Goal: Information Seeking & Learning: Learn about a topic

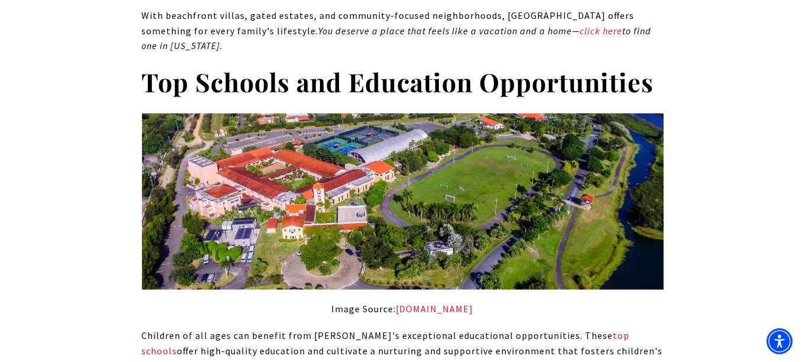
scroll to position [5854, 0]
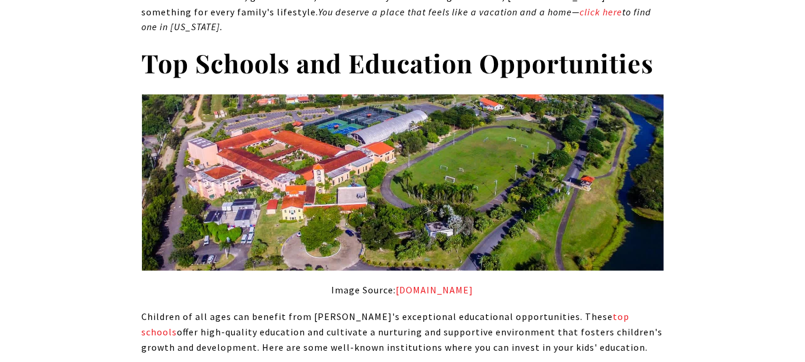
drag, startPoint x: 219, startPoint y: 238, endPoint x: 271, endPoint y: 322, distance: 98.8
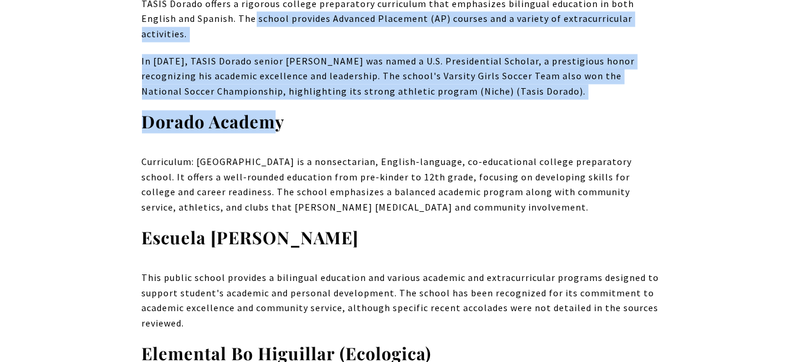
scroll to position [6208, 0]
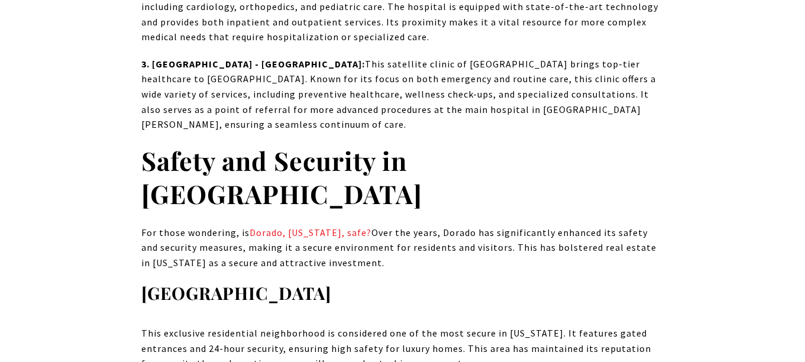
scroll to position [9164, 0]
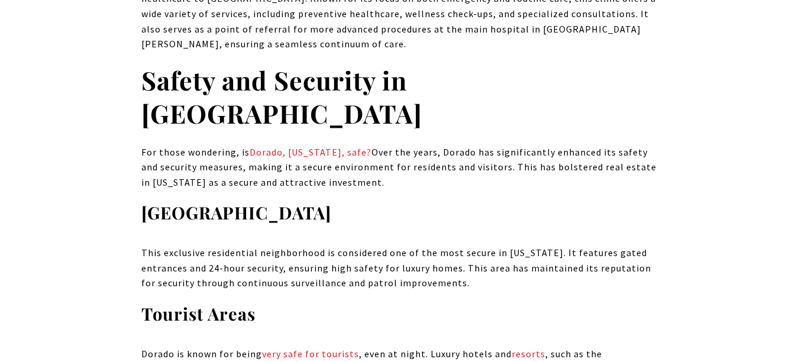
scroll to position [9283, 0]
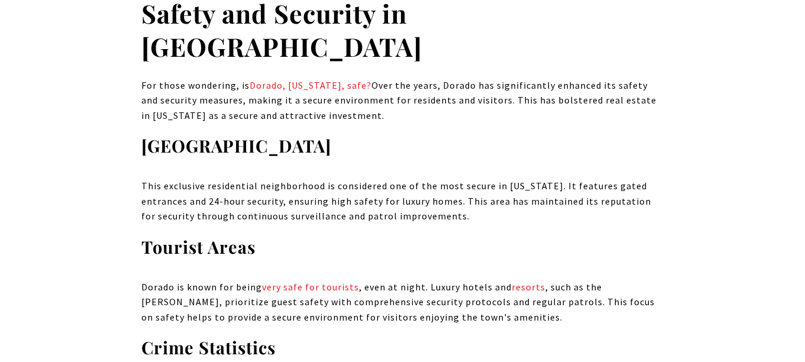
drag, startPoint x: 390, startPoint y: 216, endPoint x: 381, endPoint y: 227, distance: 13.9
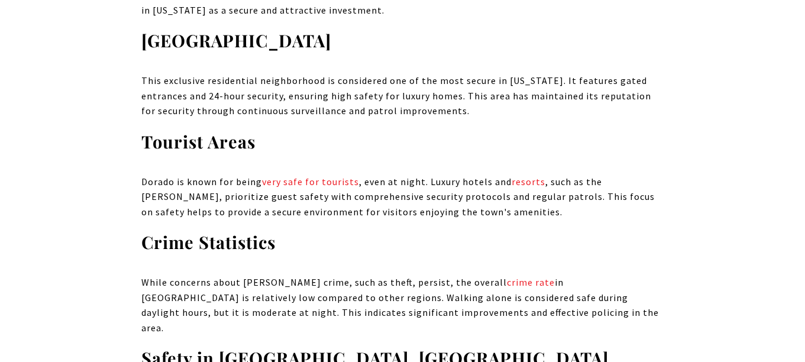
scroll to position [9401, 0]
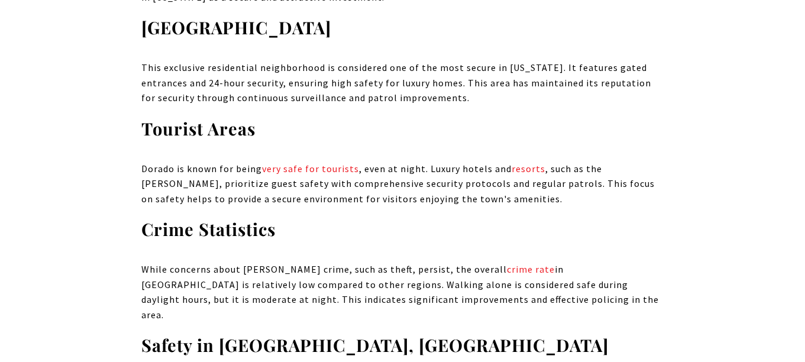
drag, startPoint x: 160, startPoint y: 195, endPoint x: 561, endPoint y: 222, distance: 402.4
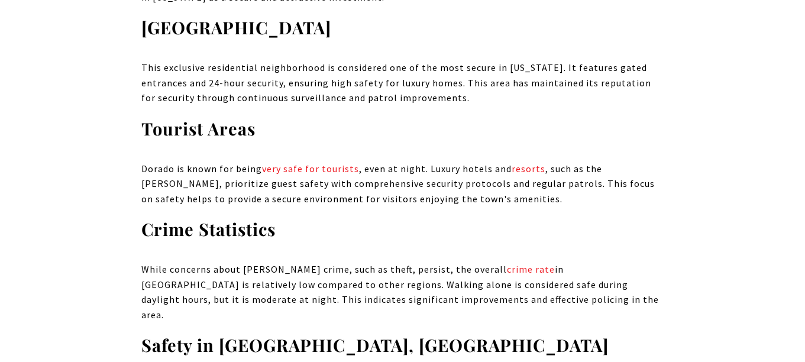
drag, startPoint x: 155, startPoint y: 226, endPoint x: 496, endPoint y: 283, distance: 345.9
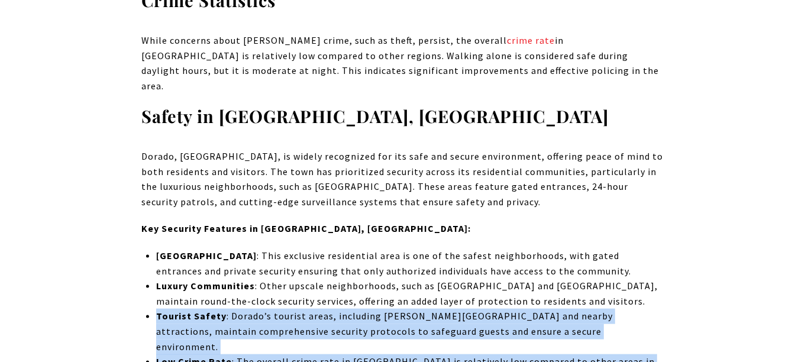
scroll to position [9637, 0]
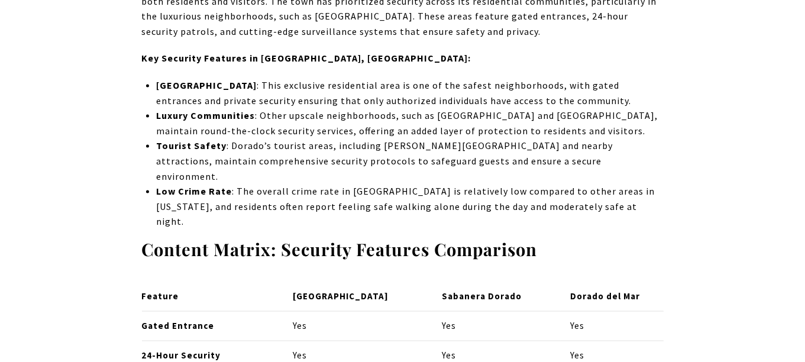
scroll to position [9874, 0]
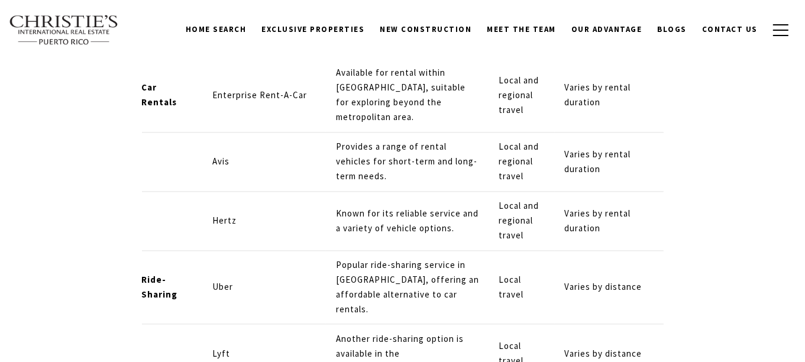
scroll to position [10525, 0]
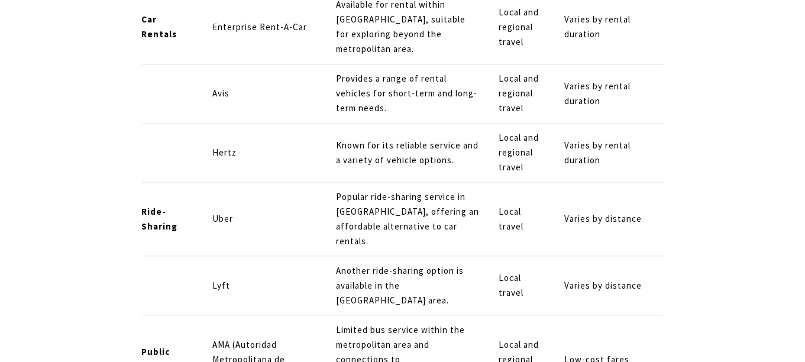
scroll to position [10643, 0]
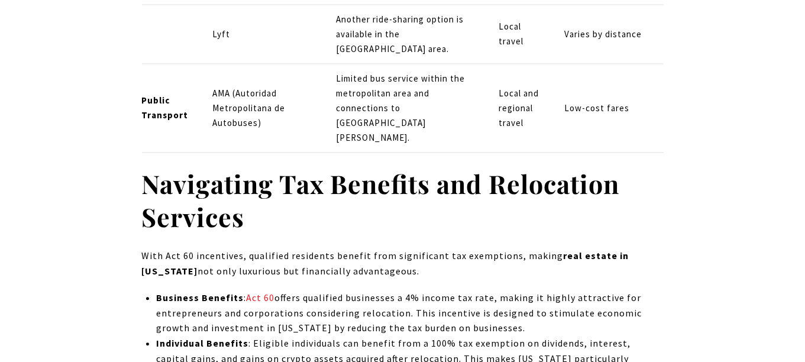
scroll to position [10761, 0]
